Goal: Task Accomplishment & Management: Complete application form

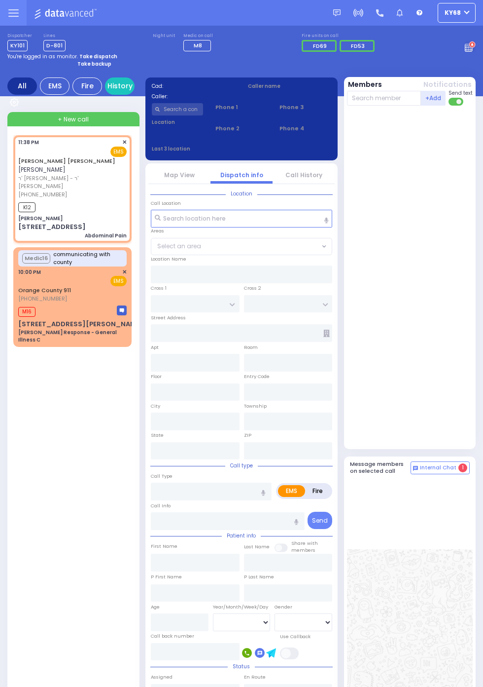
select select
type input "Abdominal Pain"
radio input "true"
type input "DUVID YIDA"
type input "KOHN"
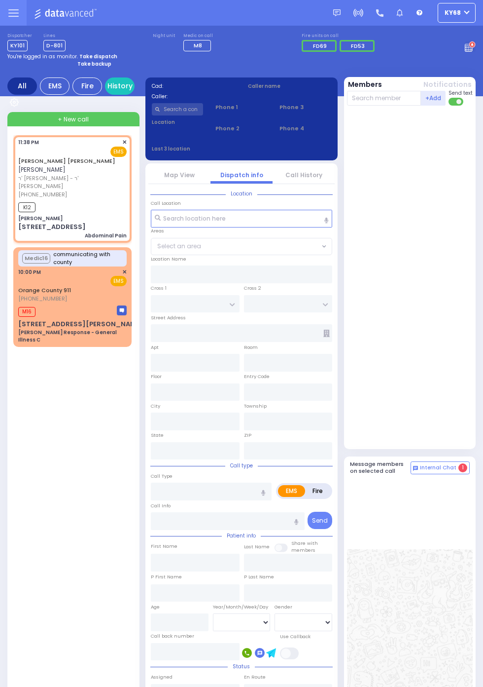
type input "30"
select select "Year"
select select "[DEMOGRAPHIC_DATA]"
type input "23:38"
type input "23:40"
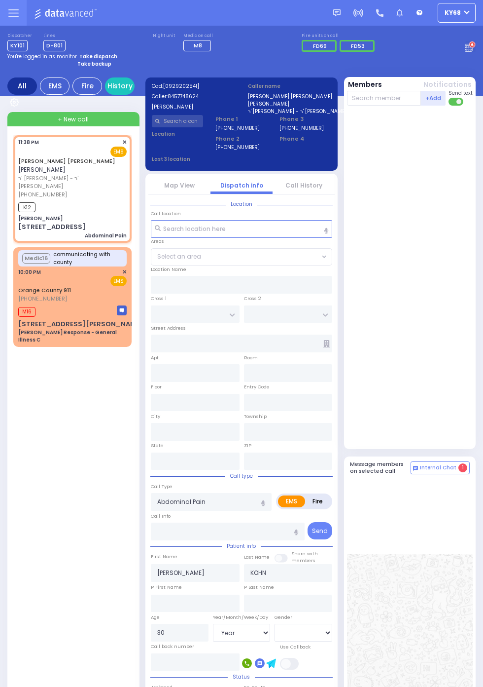
type input "[PERSON_NAME]"
type input "SEVEN SPRINGS MOUNTAIN RD"
type input "KARLSBURG RD"
type input "[STREET_ADDRESS]"
type input "Monroe"
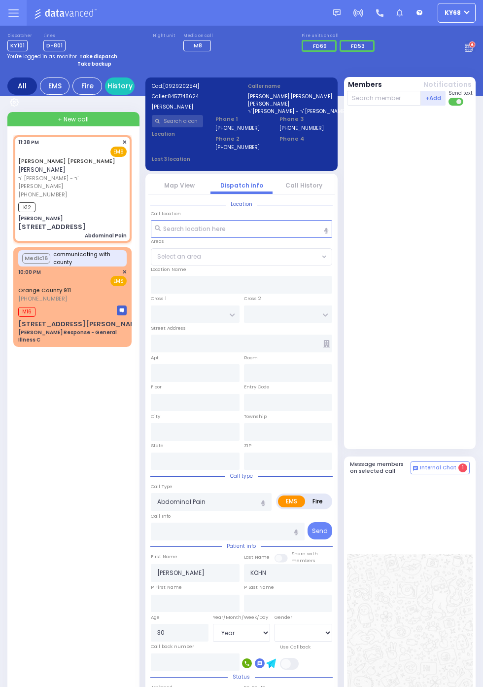
type input "New York"
type input "10950"
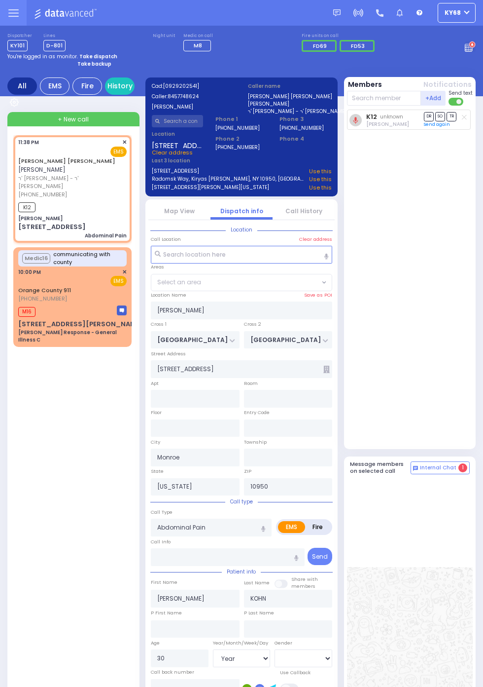
select select "SECTION 5"
select select
radio input "true"
select select "Year"
select select "[DEMOGRAPHIC_DATA]"
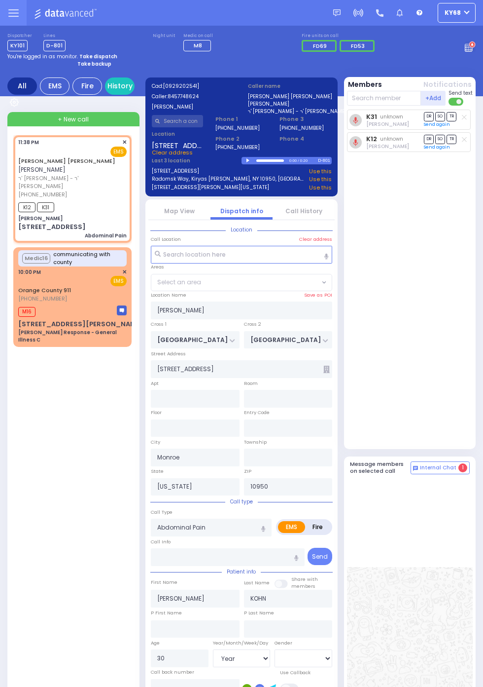
select select "SECTION 5"
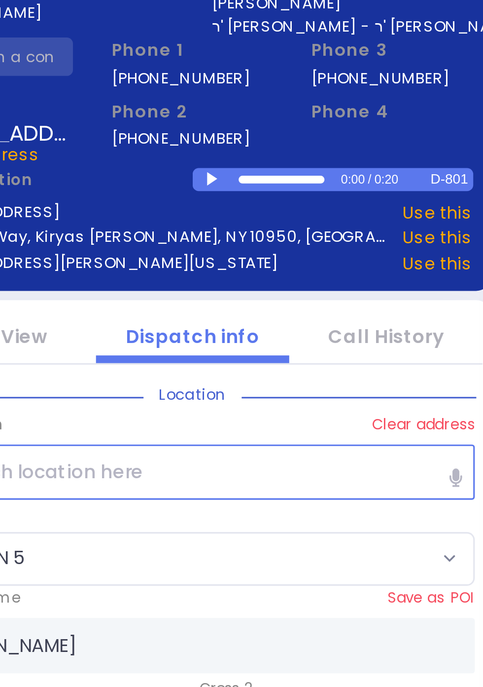
click at [250, 162] on div at bounding box center [249, 160] width 5 height 4
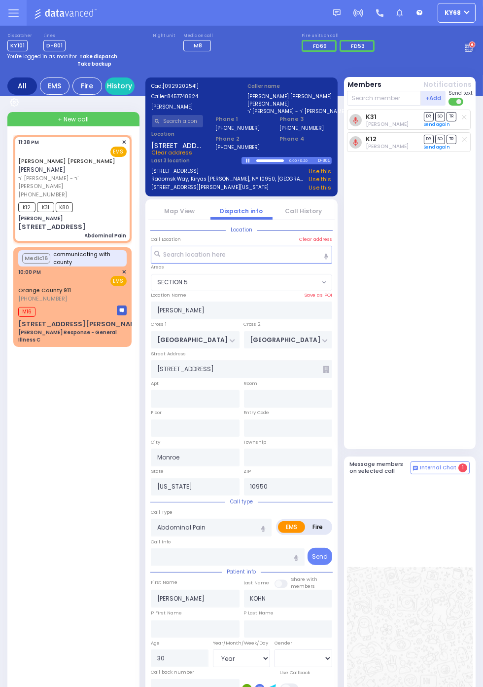
select select
radio input "true"
select select "Year"
select select "[DEMOGRAPHIC_DATA]"
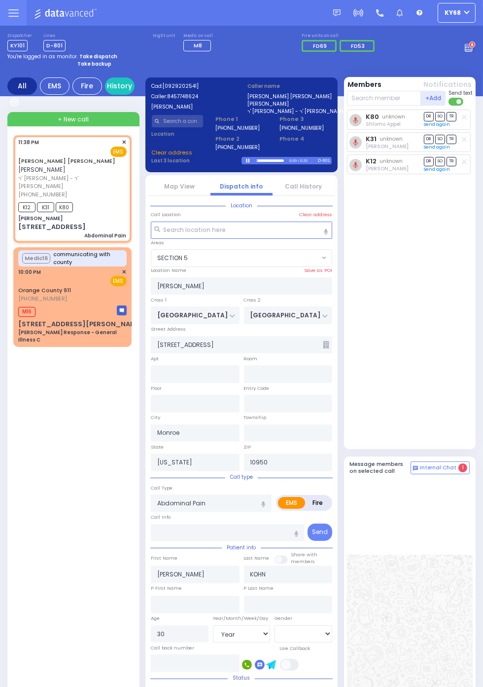
select select "SECTION 5"
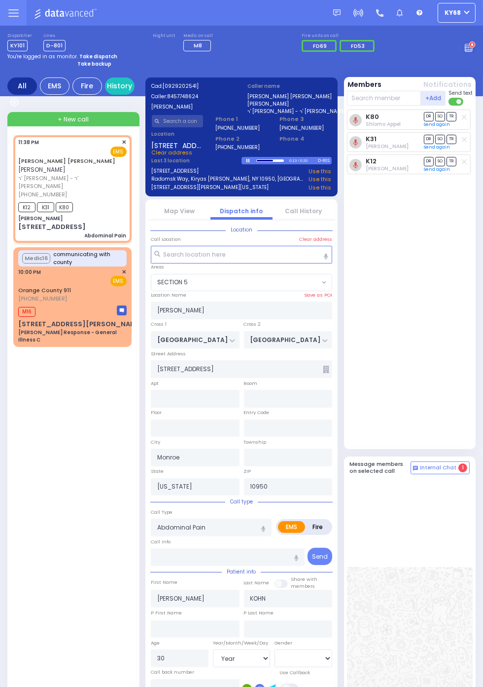
click at [308, 210] on link "Call History" at bounding box center [304, 211] width 37 height 8
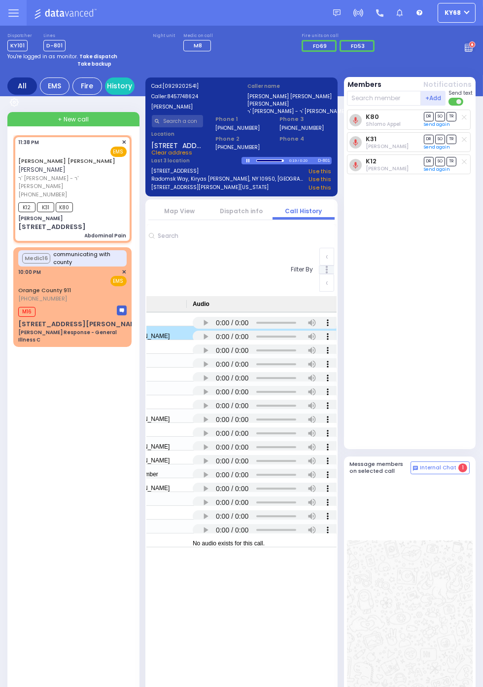
scroll to position [0, 795]
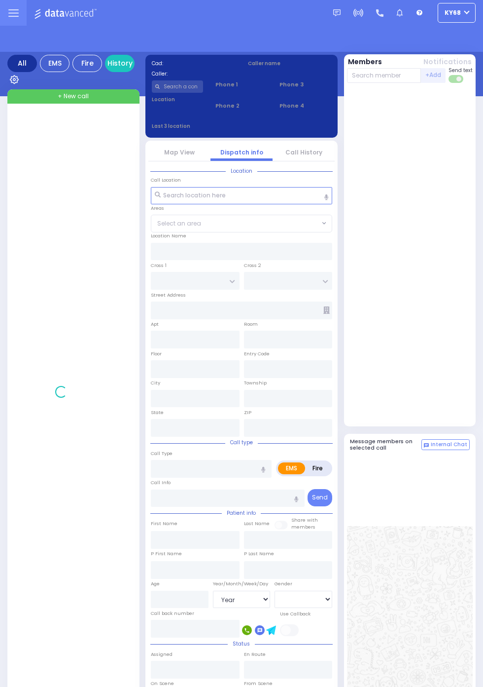
select select "Year"
select select "[DEMOGRAPHIC_DATA]"
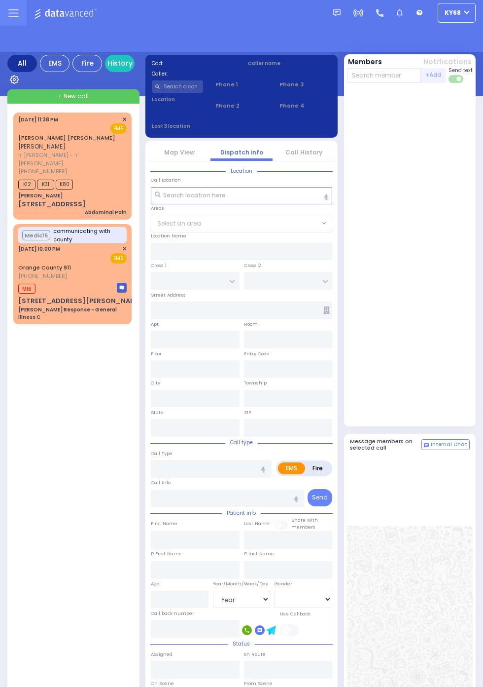
select select "Year"
select select "[DEMOGRAPHIC_DATA]"
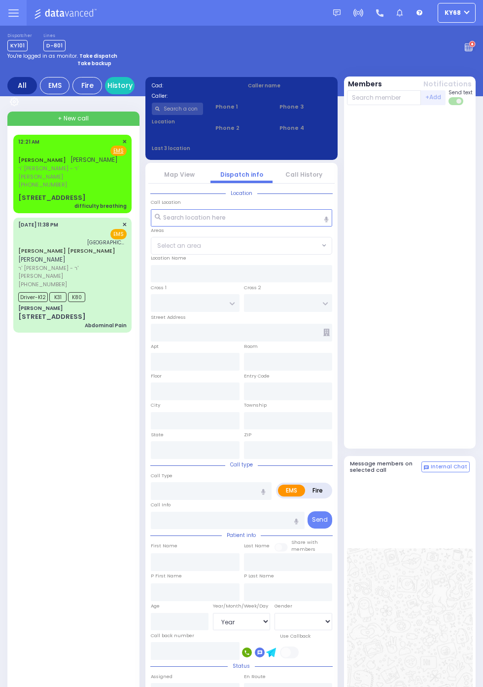
select select "Year"
select select "[DEMOGRAPHIC_DATA]"
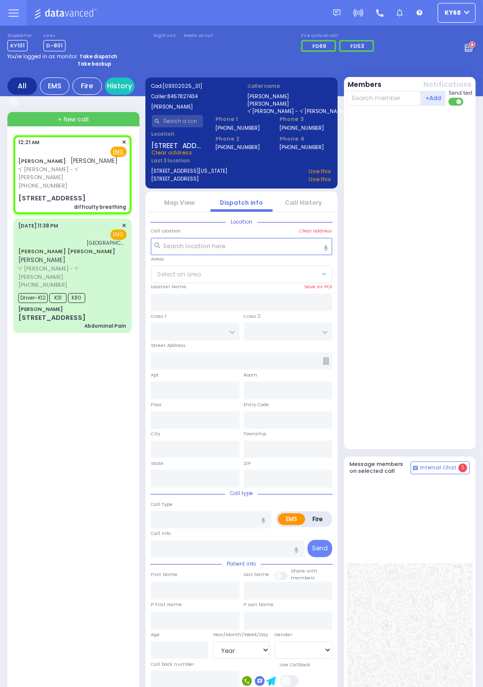
select select
type input "YOEL KLEIN BLVD"
type input "MERON DR"
type input "19 PRAG BLVD"
type input "203"
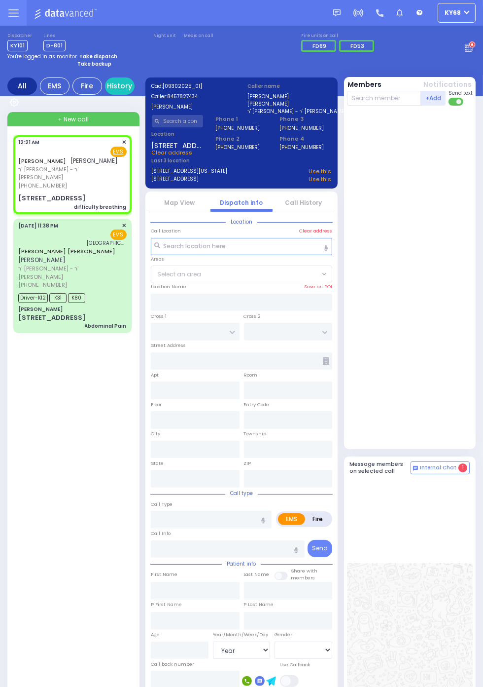
type input "Monroe"
type input "[US_STATE]"
type input "10950"
type input "difficulty breathing"
radio input "true"
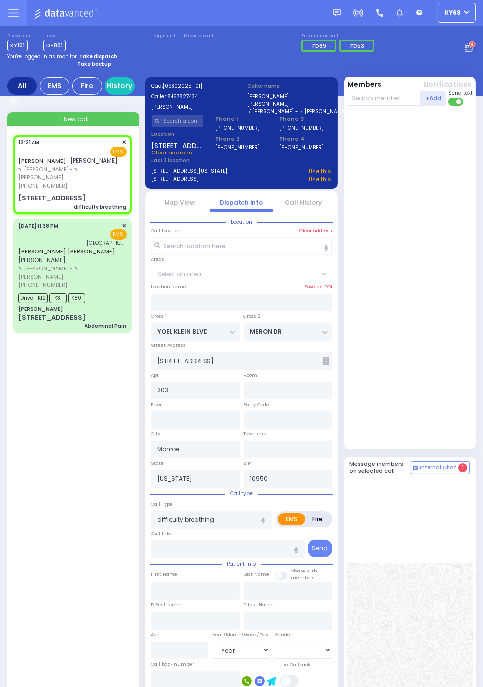
type input "YITZCHOK MENACHEM"
type input "MASRI"
type input "37"
select select "Year"
select select "[DEMOGRAPHIC_DATA]"
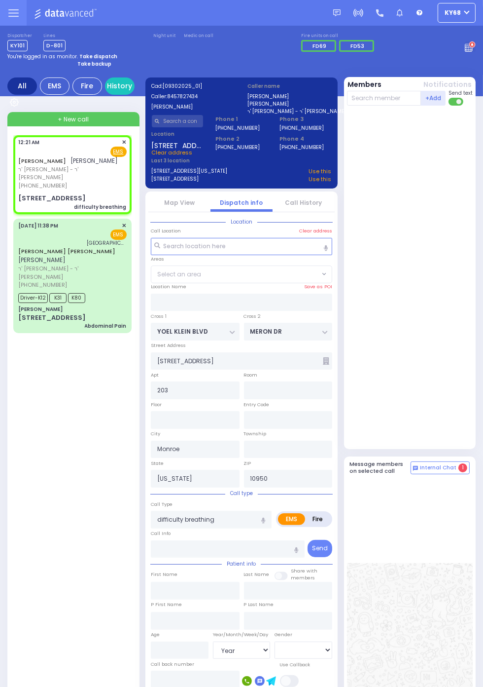
type input "00:21"
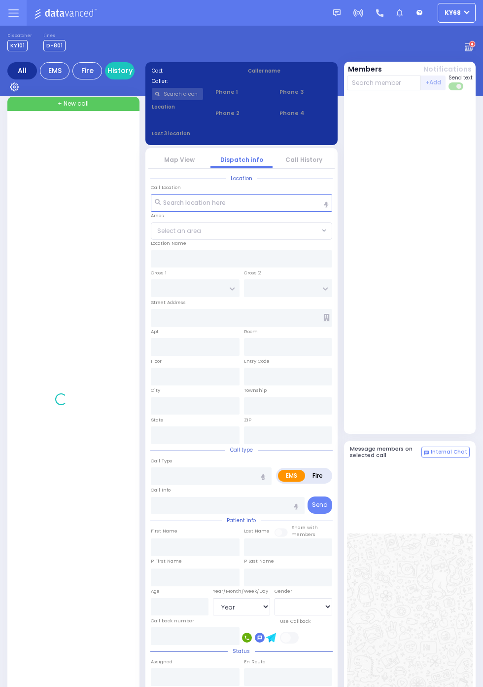
select select "Year"
select select "[DEMOGRAPHIC_DATA]"
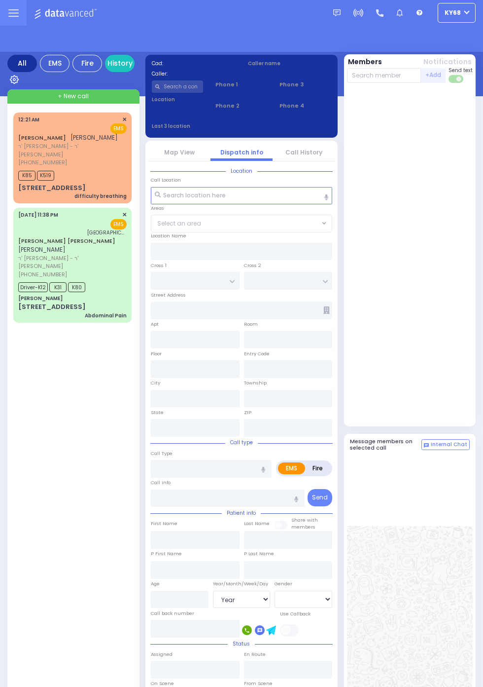
select select "Year"
select select "[DEMOGRAPHIC_DATA]"
